Goal: Task Accomplishment & Management: Use online tool/utility

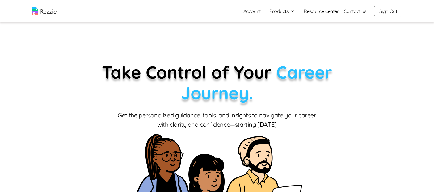
click at [278, 12] on button "Products" at bounding box center [282, 10] width 26 height 7
click at [287, 37] on link "AI Resume Review" at bounding box center [289, 35] width 76 height 12
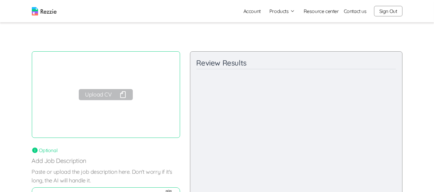
scroll to position [1, 0]
click at [114, 98] on button "Upload CV" at bounding box center [106, 94] width 54 height 11
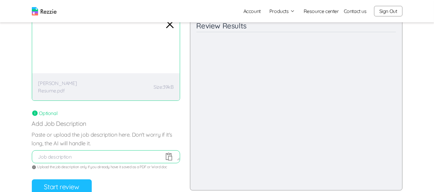
scroll to position [56, 0]
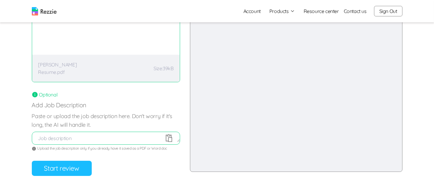
click at [83, 171] on button "Start review" at bounding box center [62, 168] width 60 height 15
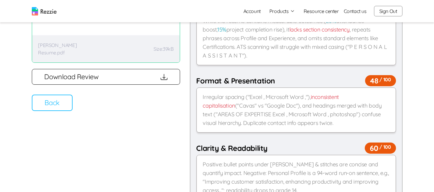
scroll to position [78, 0]
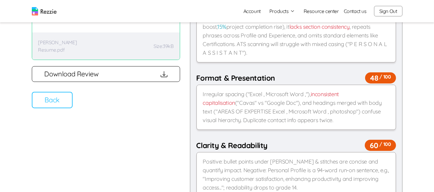
click at [53, 99] on button "Back" at bounding box center [52, 100] width 41 height 16
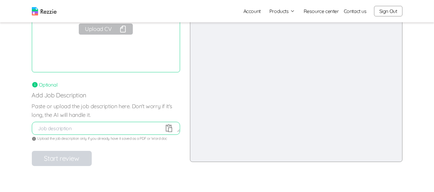
scroll to position [34, 0]
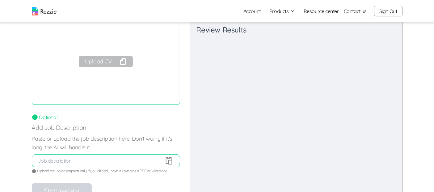
click at [111, 62] on button "Upload CV" at bounding box center [106, 61] width 54 height 11
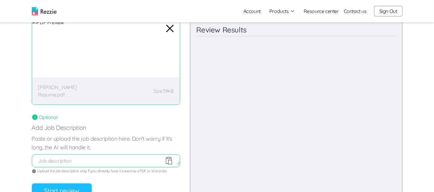
click at [145, 160] on textarea at bounding box center [106, 160] width 148 height 7
paste textarea "Full job description About Us Barekho Integrated Services Limited is a dynamic …"
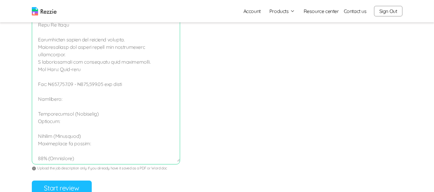
scroll to position [325, 0]
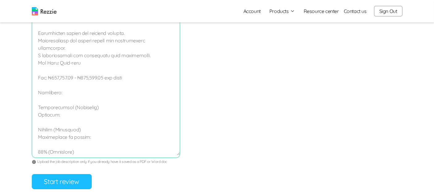
type textarea "Full job description About Us Barekho Integrated Services Limited is a dynamic …"
click at [65, 184] on button "Start review" at bounding box center [62, 181] width 60 height 15
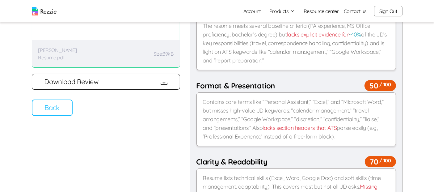
scroll to position [71, 0]
click at [57, 109] on button "Back" at bounding box center [52, 107] width 41 height 16
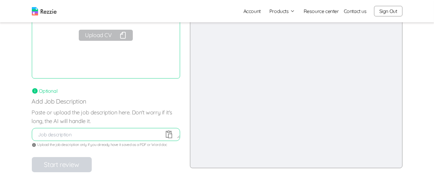
scroll to position [0, 0]
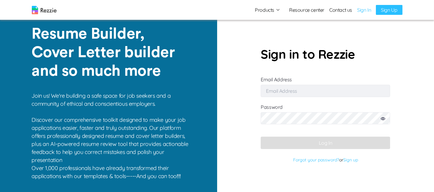
type input "[EMAIL_ADDRESS][DOMAIN_NAME]"
click at [291, 146] on button "Log In" at bounding box center [325, 142] width 129 height 12
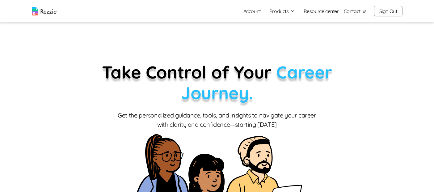
click at [390, 7] on button "Sign Out" at bounding box center [388, 11] width 28 height 10
